Goal: Information Seeking & Learning: Find specific fact

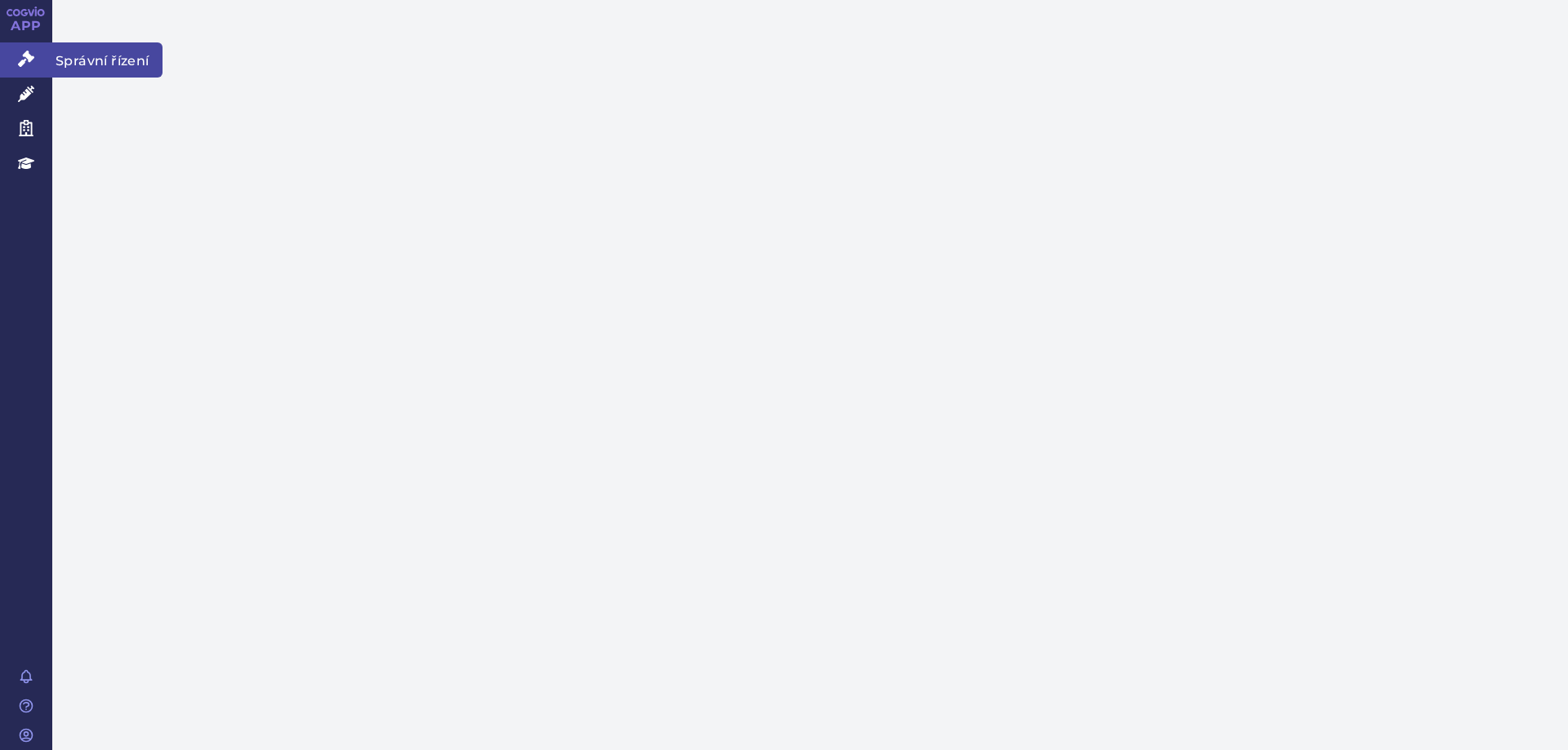
click at [29, 52] on icon at bounding box center [26, 58] width 16 height 16
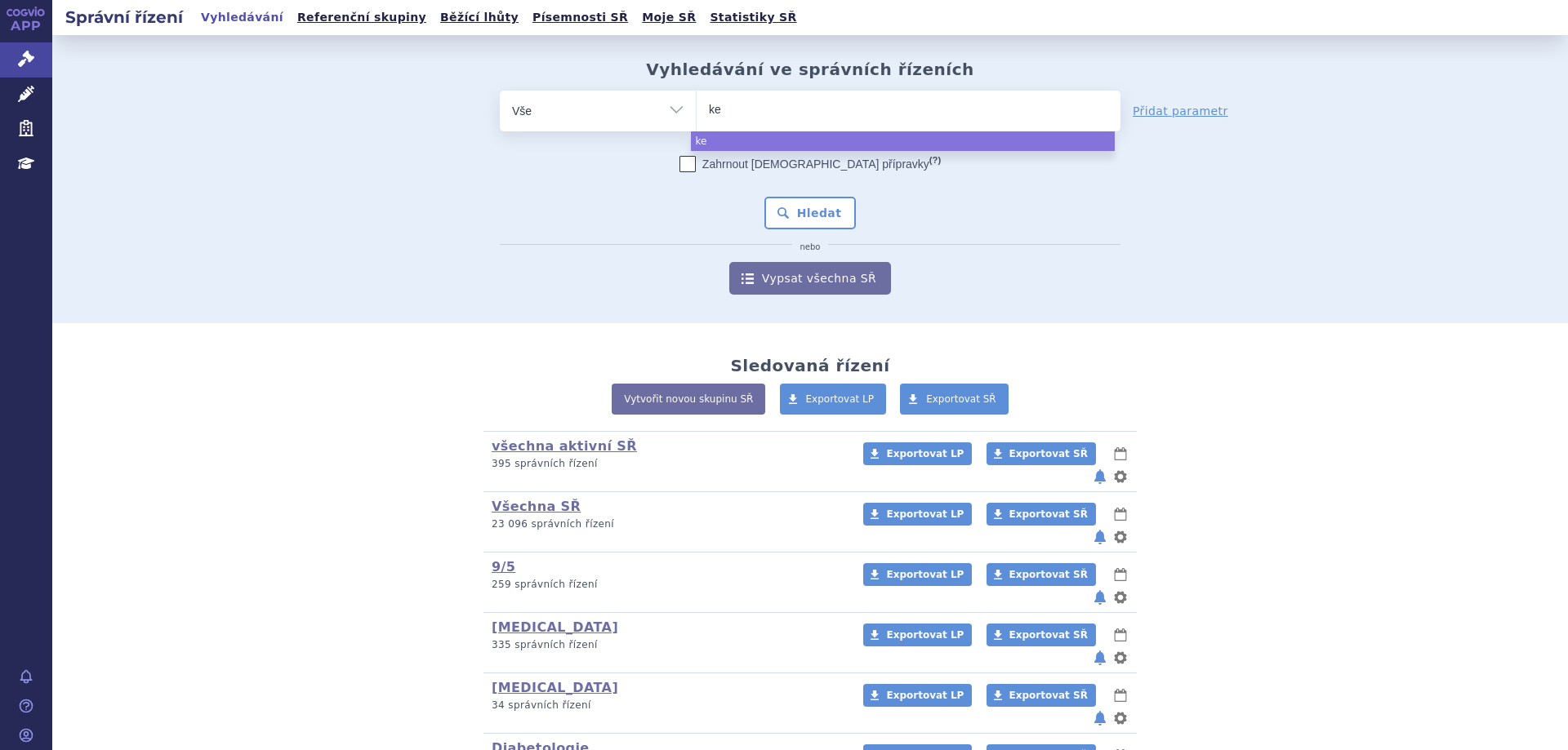
select select
type input "kerud"
type input "keruda"
type input "kerud"
type input "keru"
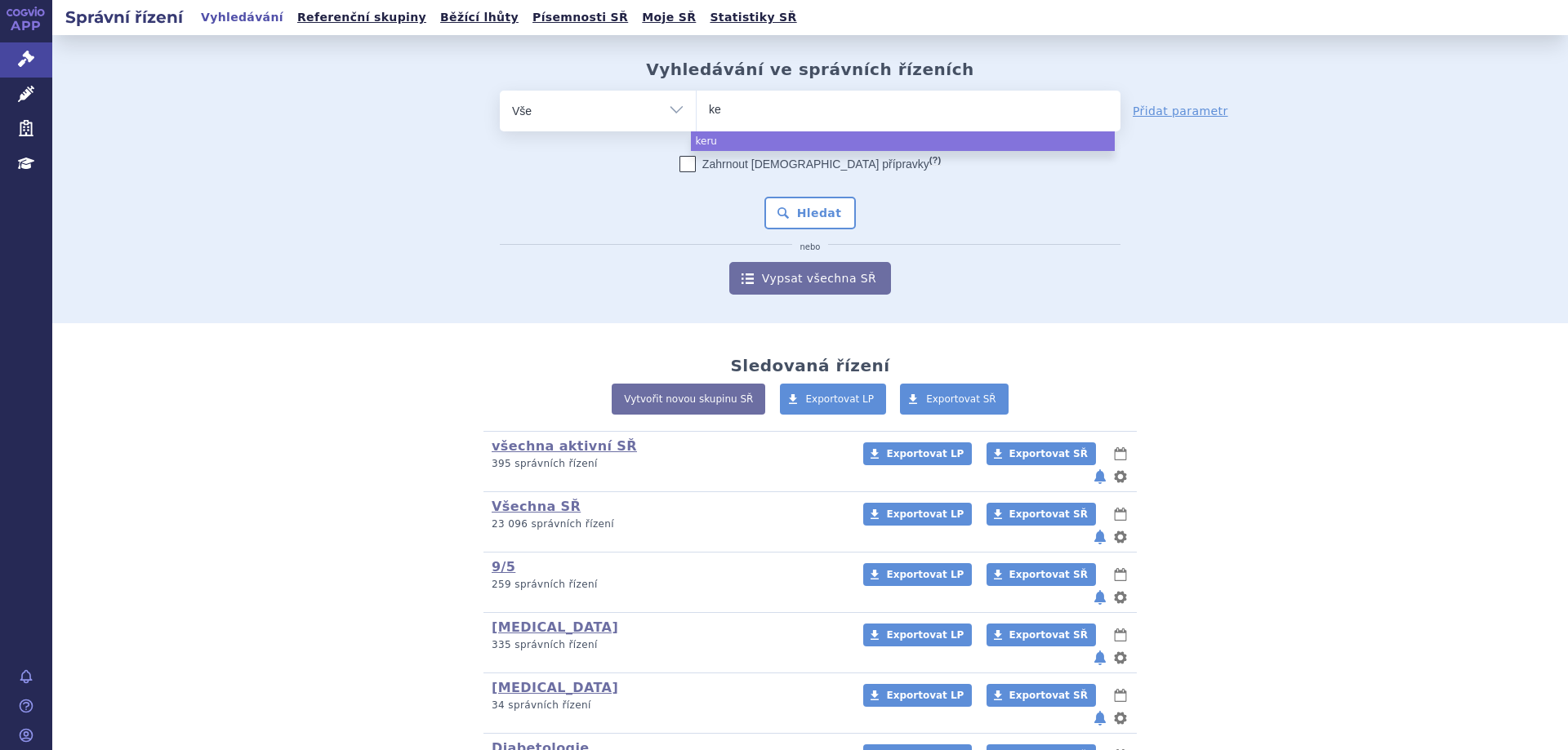
type input "key"
type input "keyt"
type input "keytr"
type input "keytrd"
type input "keytrda"
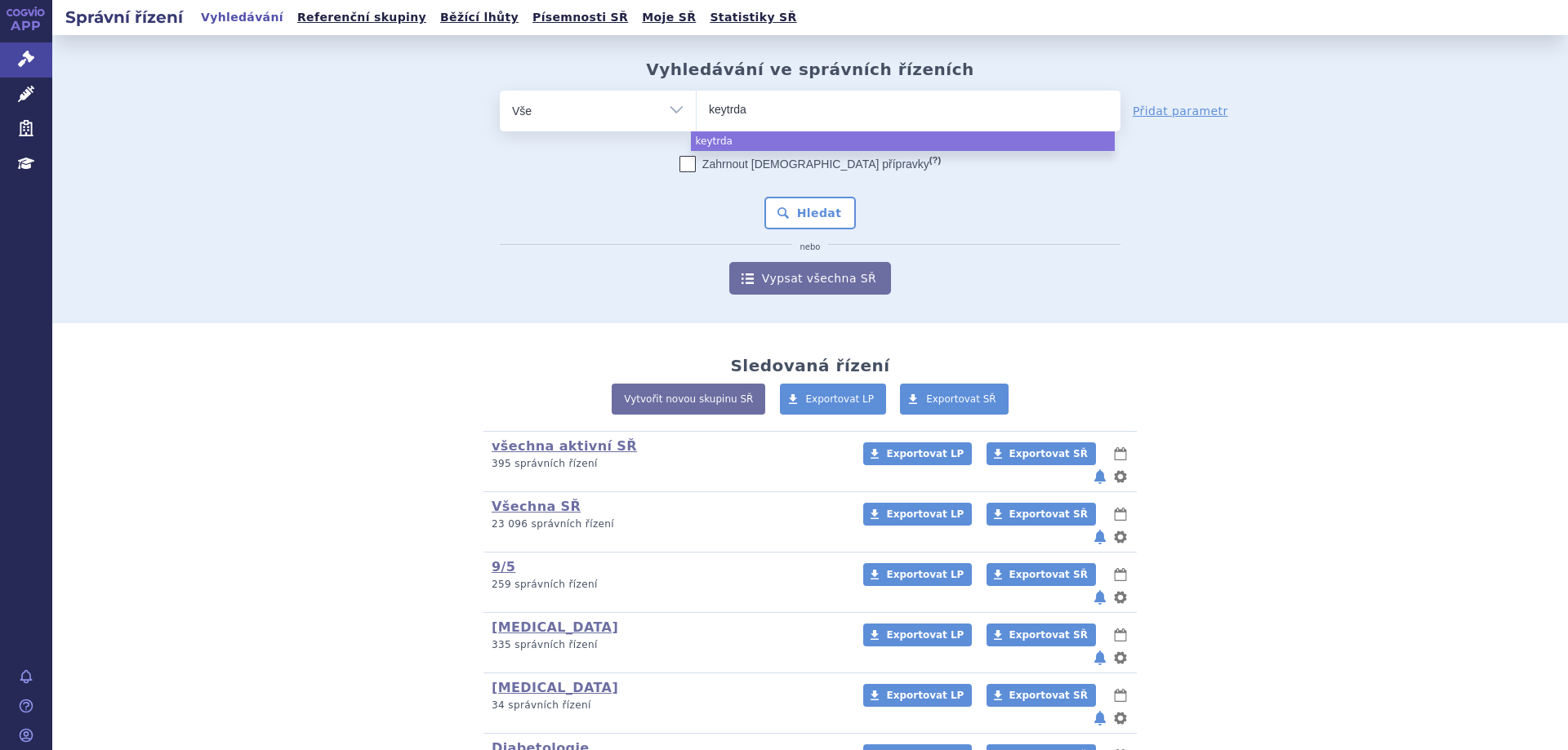
type input "keytrd"
type input "keytr"
type input "keytru"
type input "keytruda"
select select "keytruda"
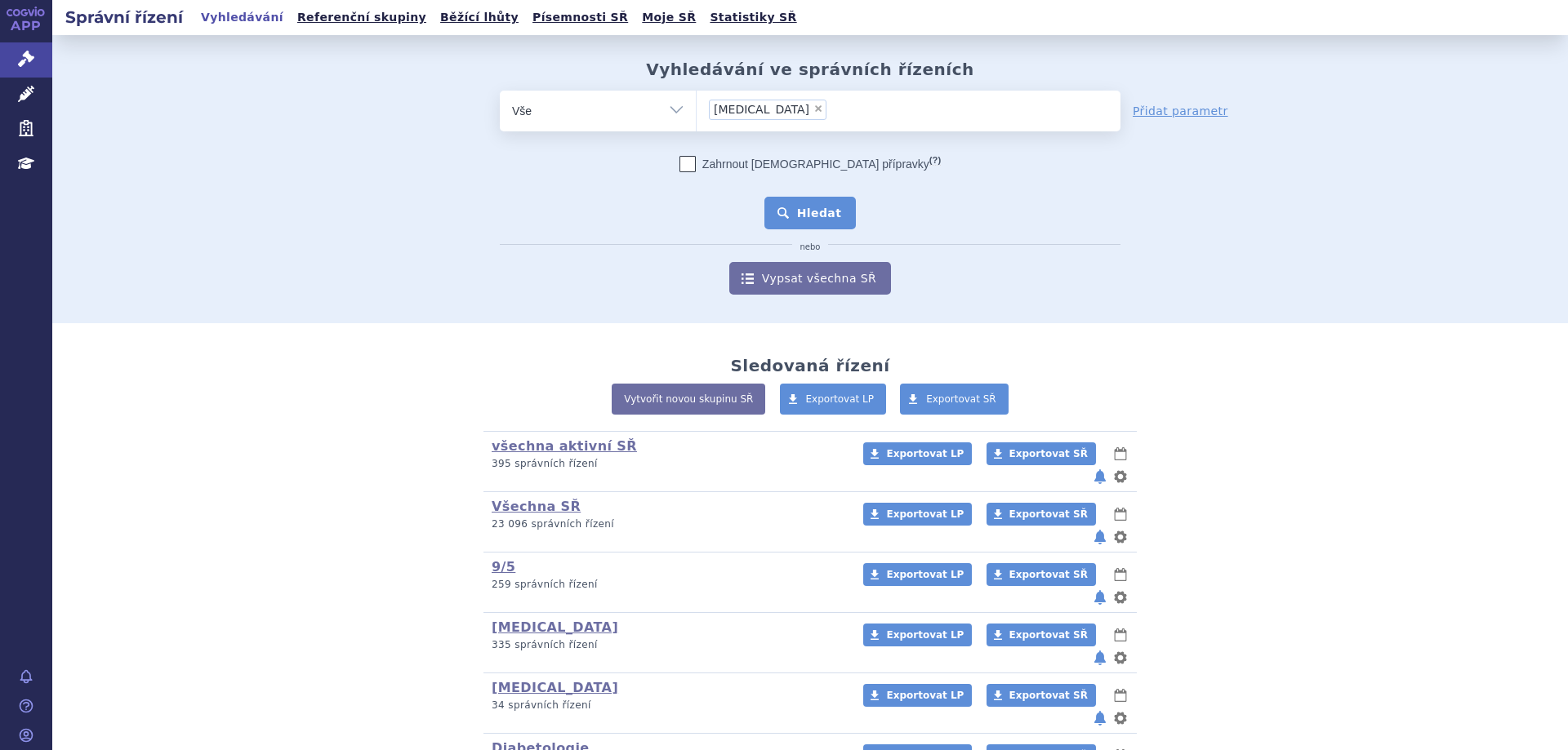
click at [774, 213] on button "Hledat" at bounding box center [811, 213] width 93 height 33
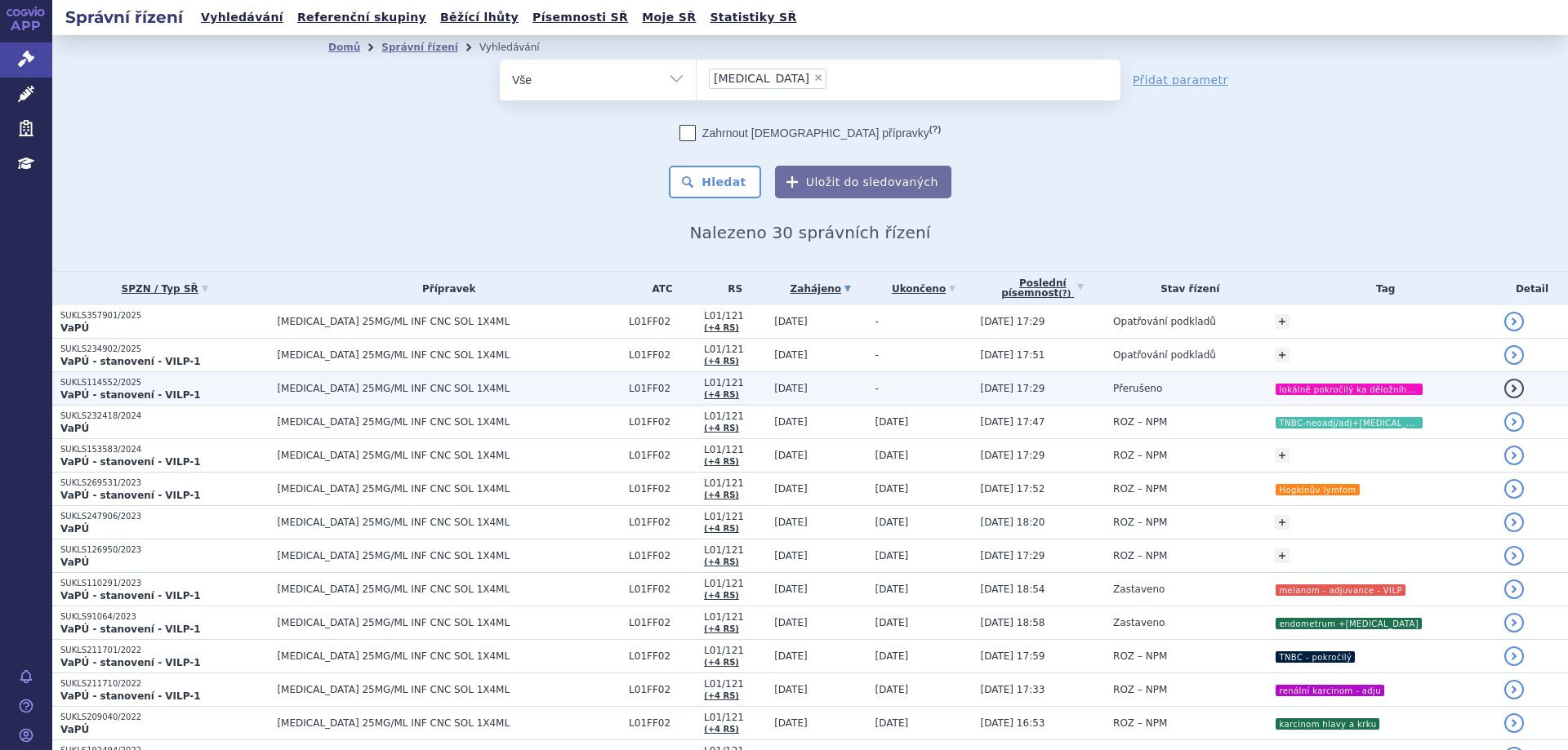
click at [125, 391] on strong "VaPÚ - stanovení - VILP-1" at bounding box center [130, 394] width 141 height 11
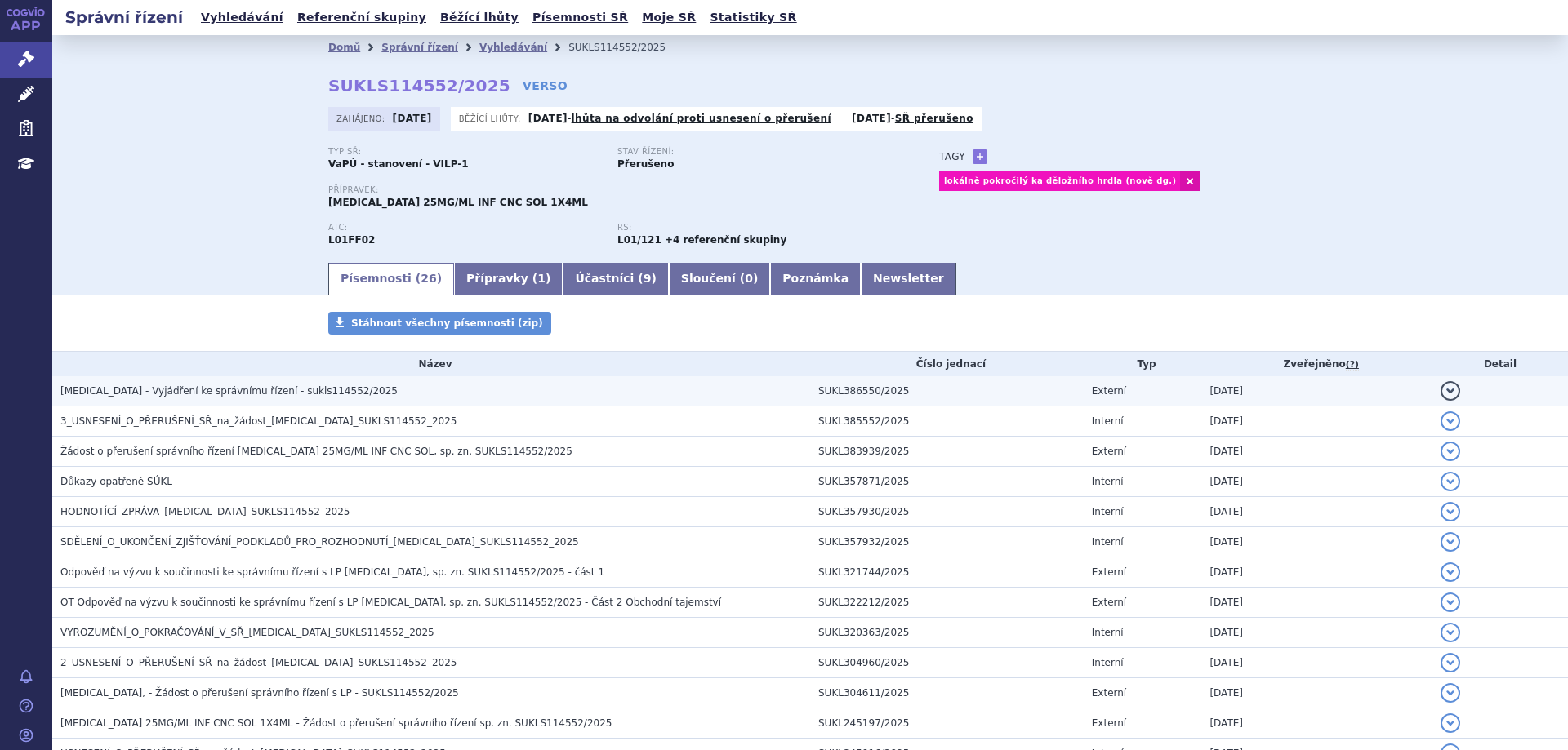
click at [203, 386] on span "[MEDICAL_DATA] - Vyjádření ke správnímu řízení - sukls114552/2025" at bounding box center [228, 391] width 337 height 11
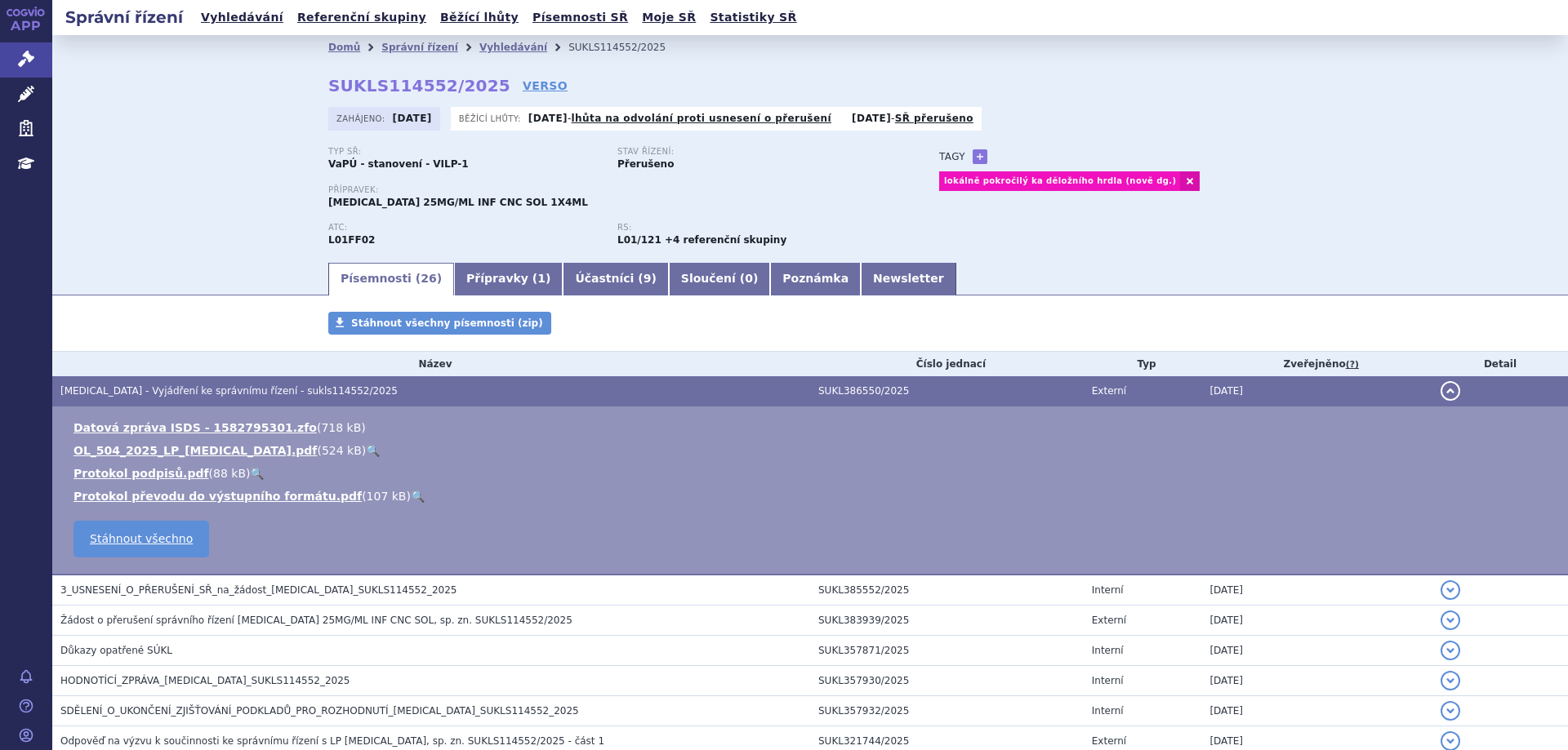
click at [219, 245] on div "Domů Správní řízení Vyhledávání SUKLS114552/2025 SUKLS114552/2025 VERSO [GEOGRA…" at bounding box center [810, 147] width 1516 height 225
